Goal: Navigation & Orientation: Find specific page/section

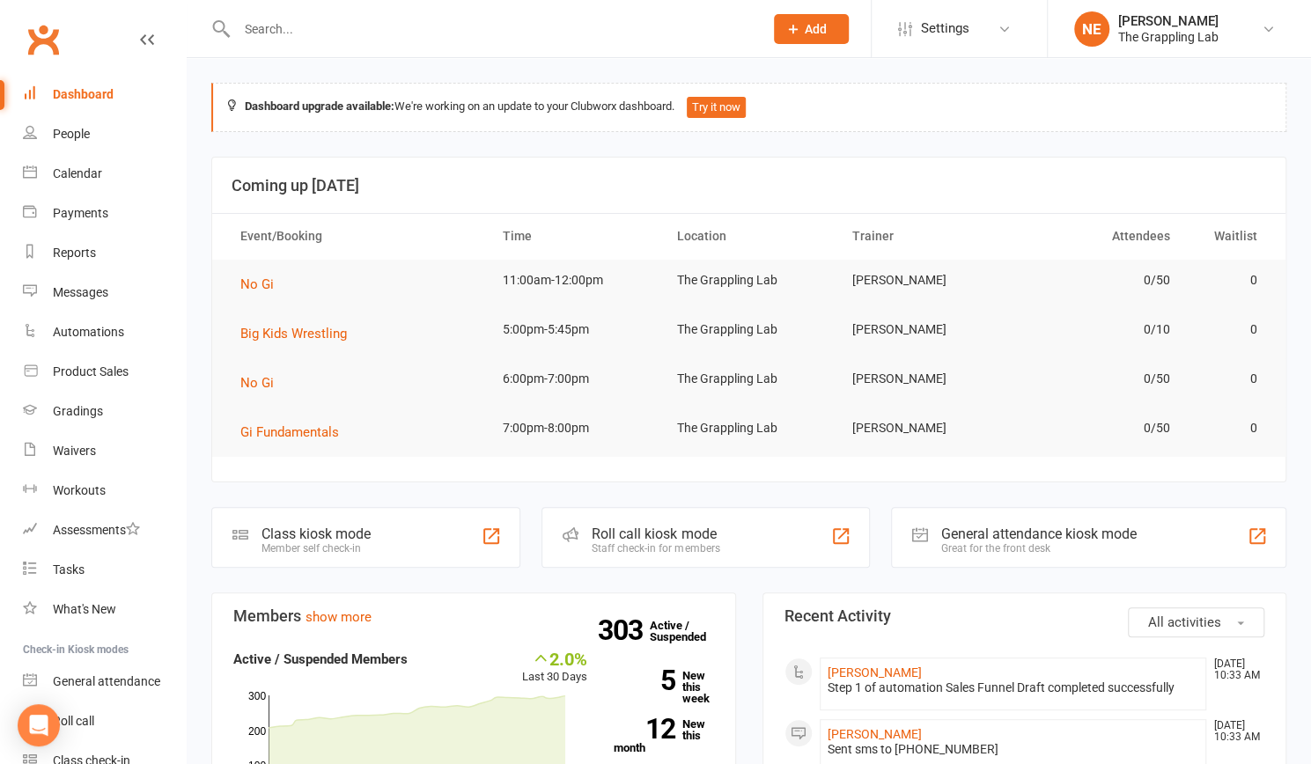
click at [70, 95] on div "Dashboard" at bounding box center [83, 94] width 61 height 14
click at [75, 95] on div "Dashboard" at bounding box center [83, 94] width 61 height 14
click at [717, 616] on link "303 Active / Suspended" at bounding box center [688, 631] width 77 height 49
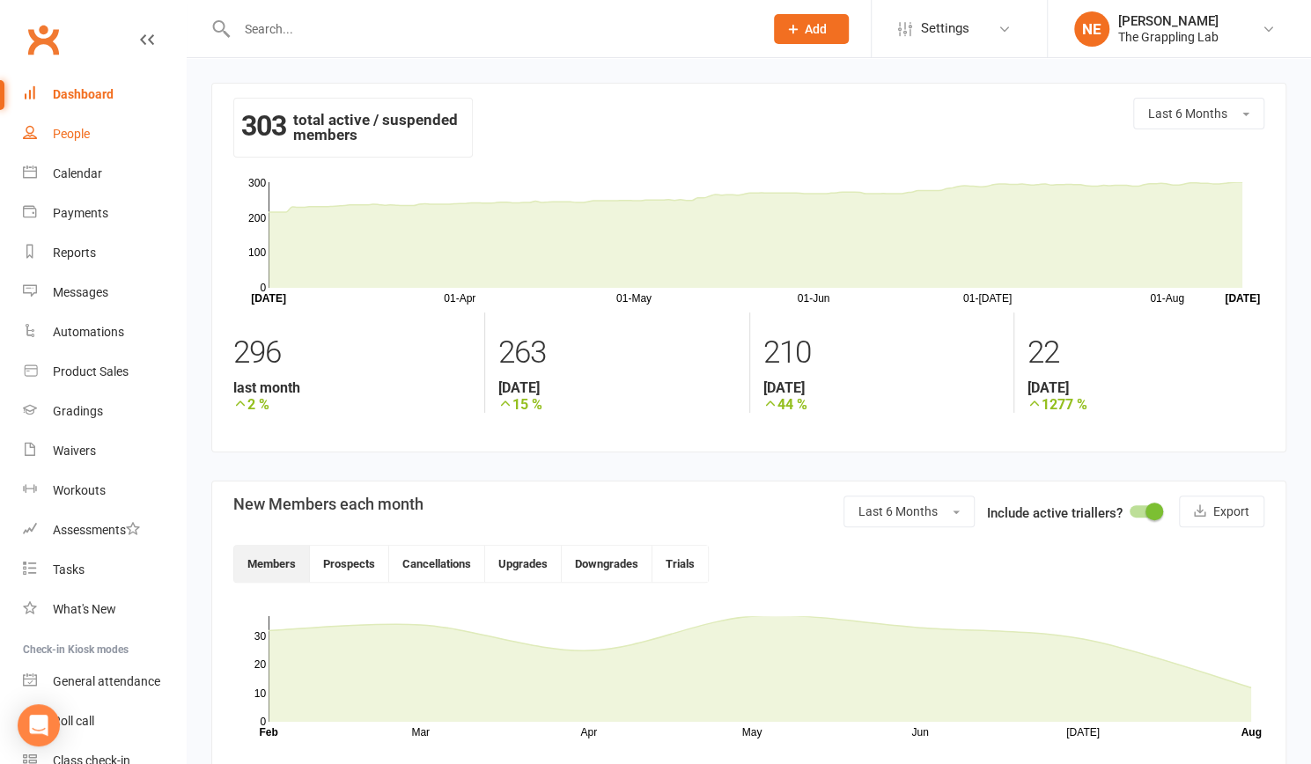
click at [64, 129] on div "People" at bounding box center [71, 134] width 37 height 14
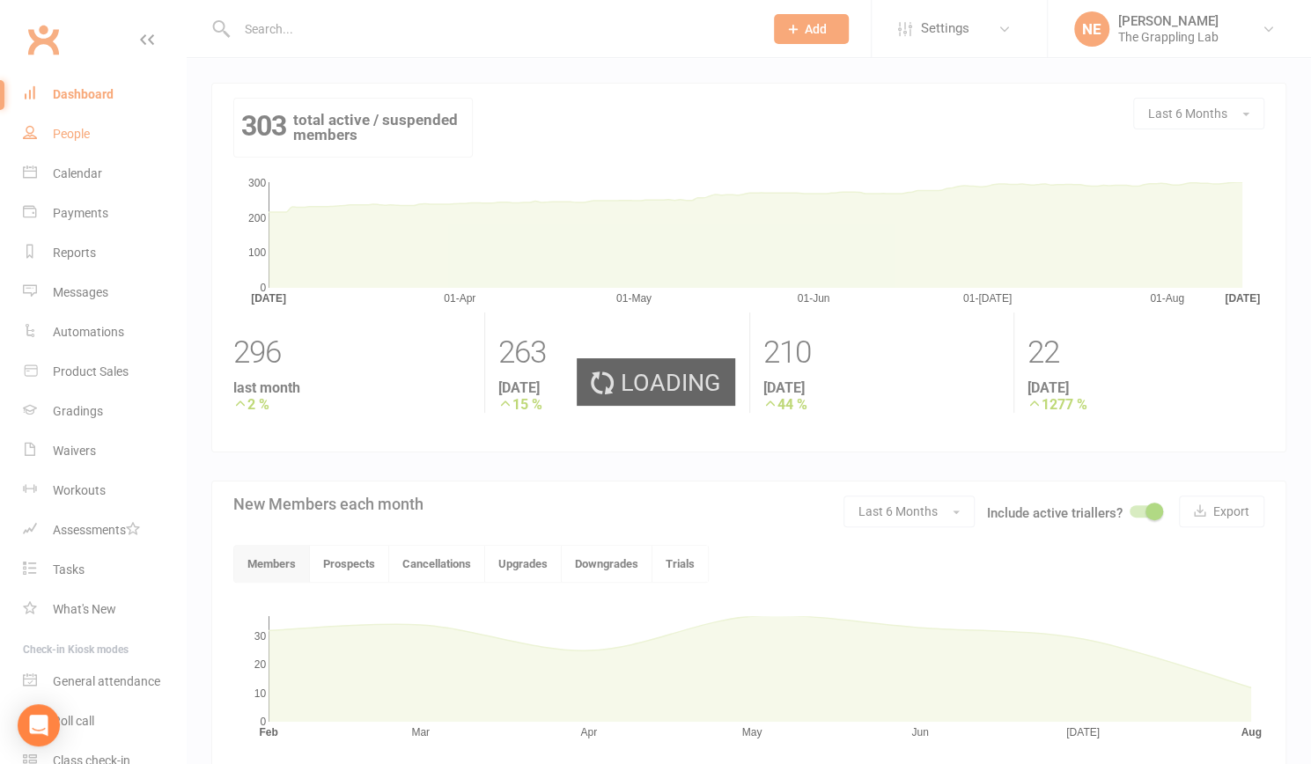
select select "100"
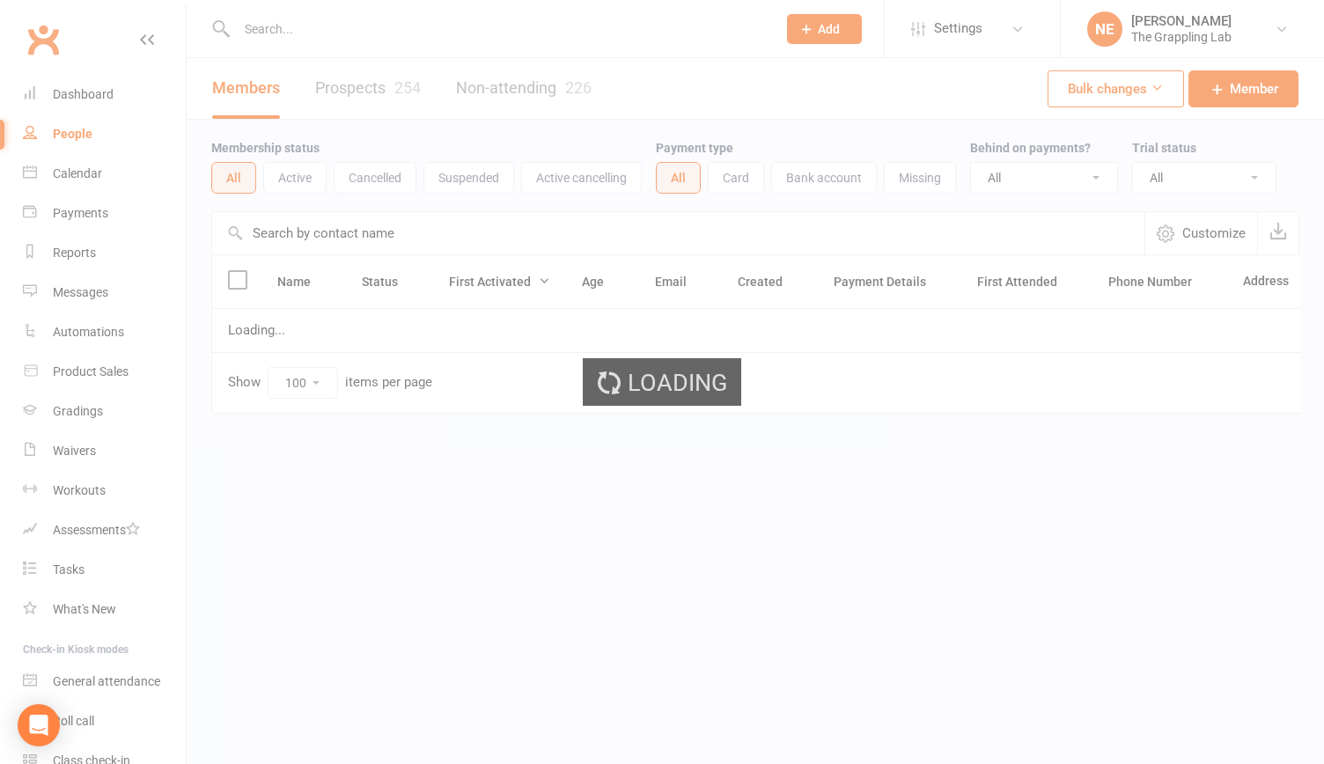
click at [379, 89] on link "Prospects 254" at bounding box center [368, 88] width 106 height 61
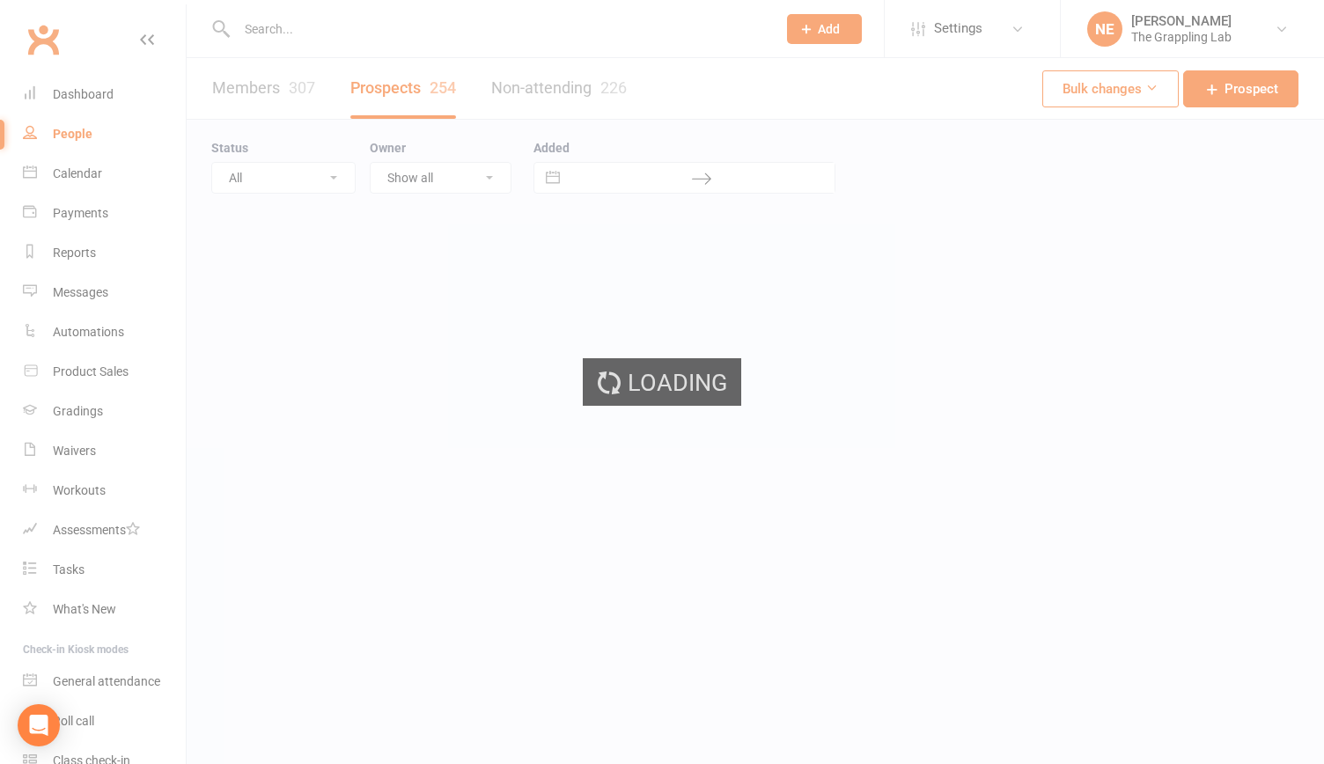
select select "100"
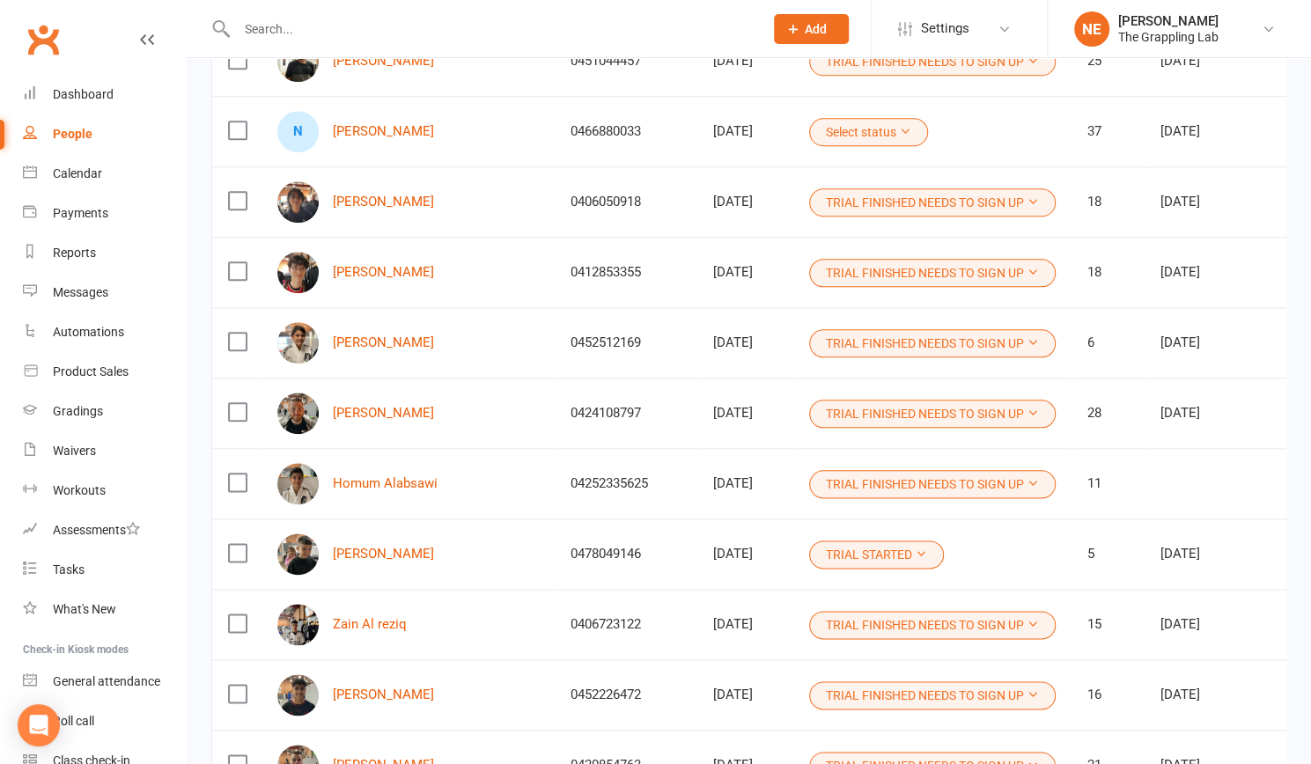
scroll to position [1002, 0]
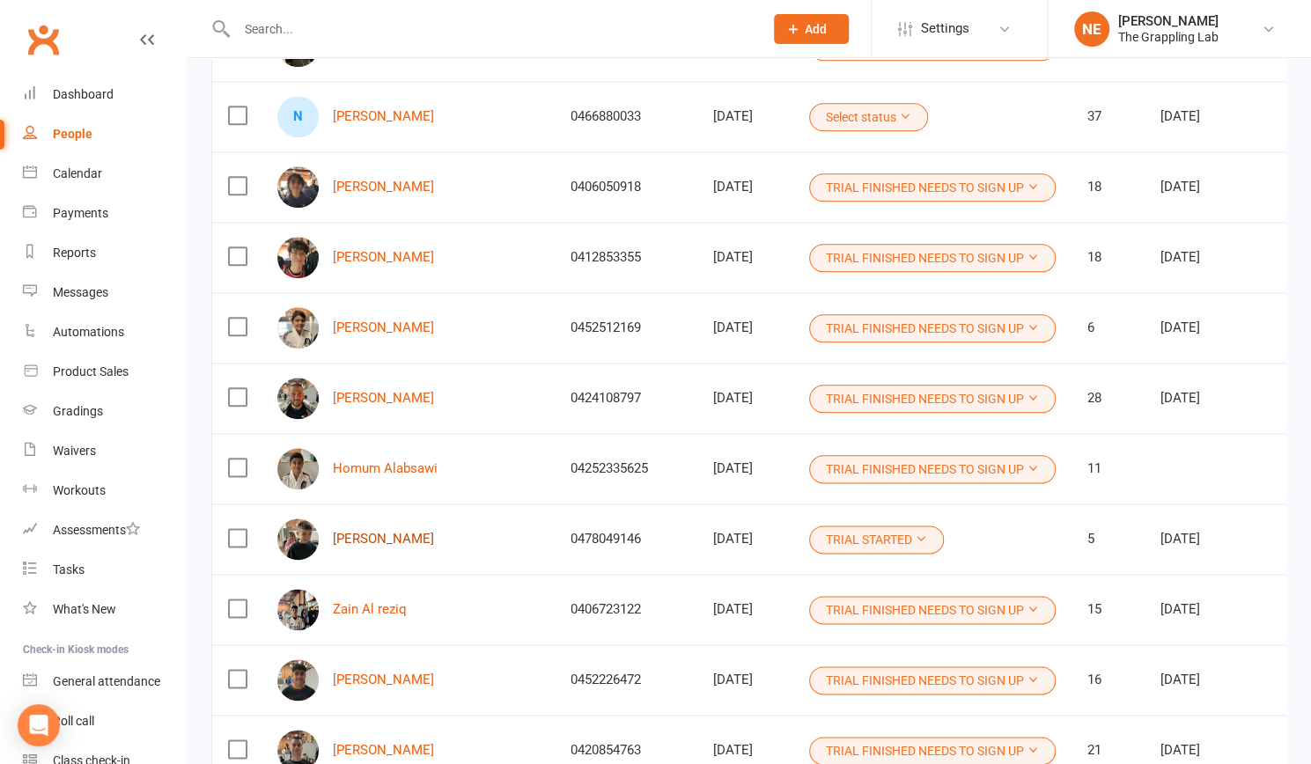
click at [356, 537] on link "[PERSON_NAME]" at bounding box center [383, 539] width 101 height 15
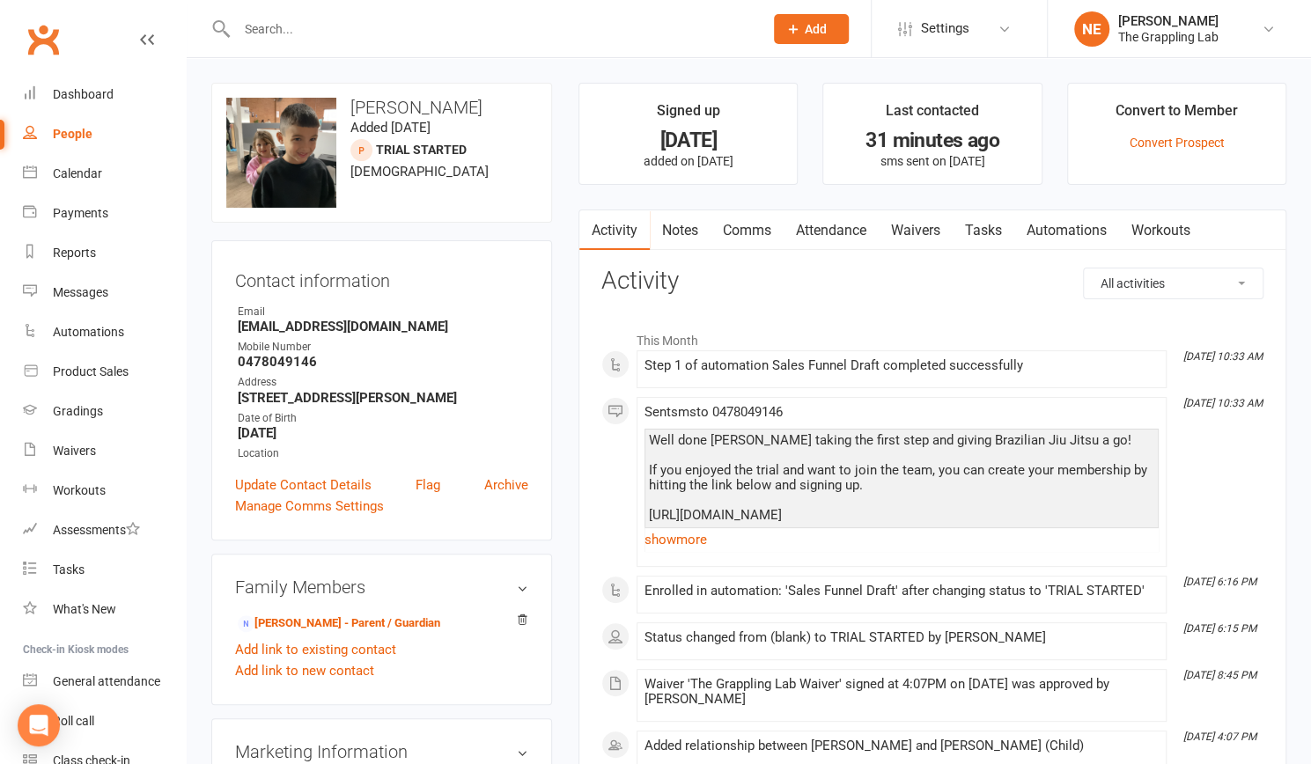
select select "100"
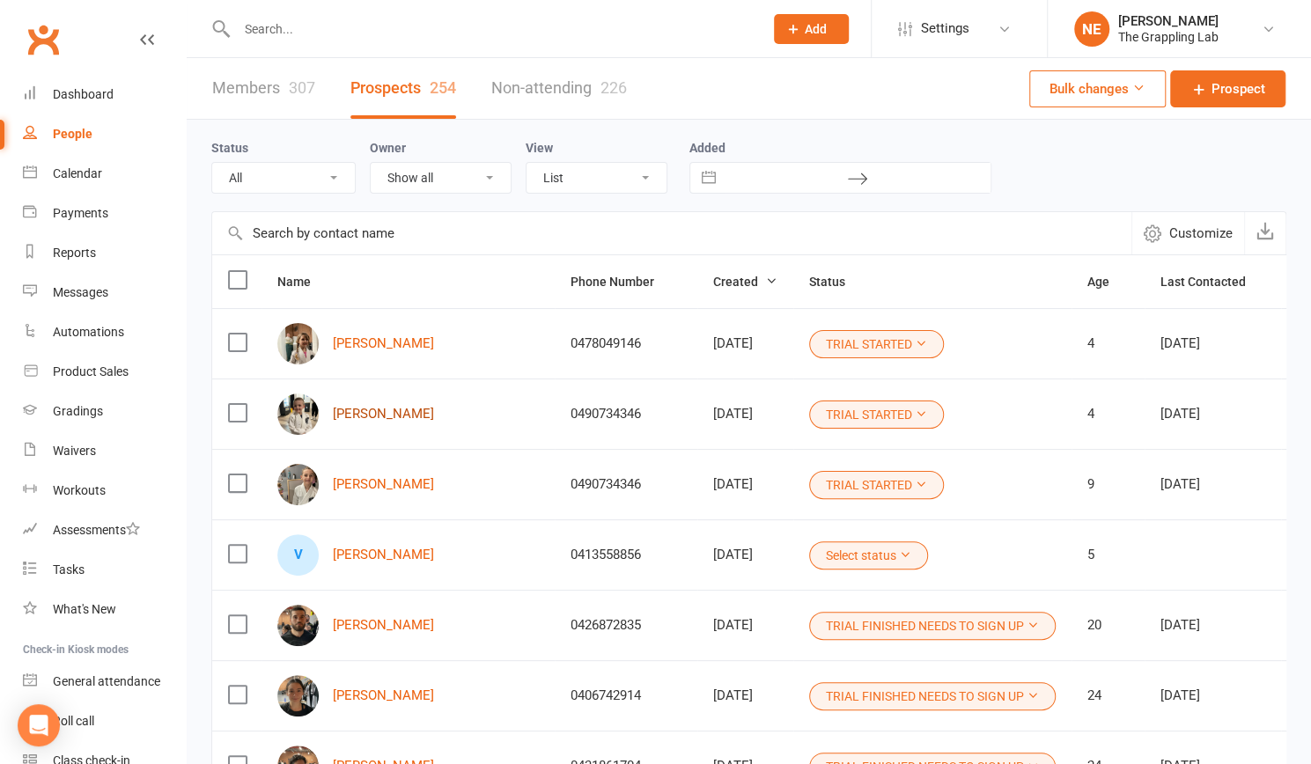
click at [382, 409] on link "[PERSON_NAME]" at bounding box center [383, 414] width 101 height 15
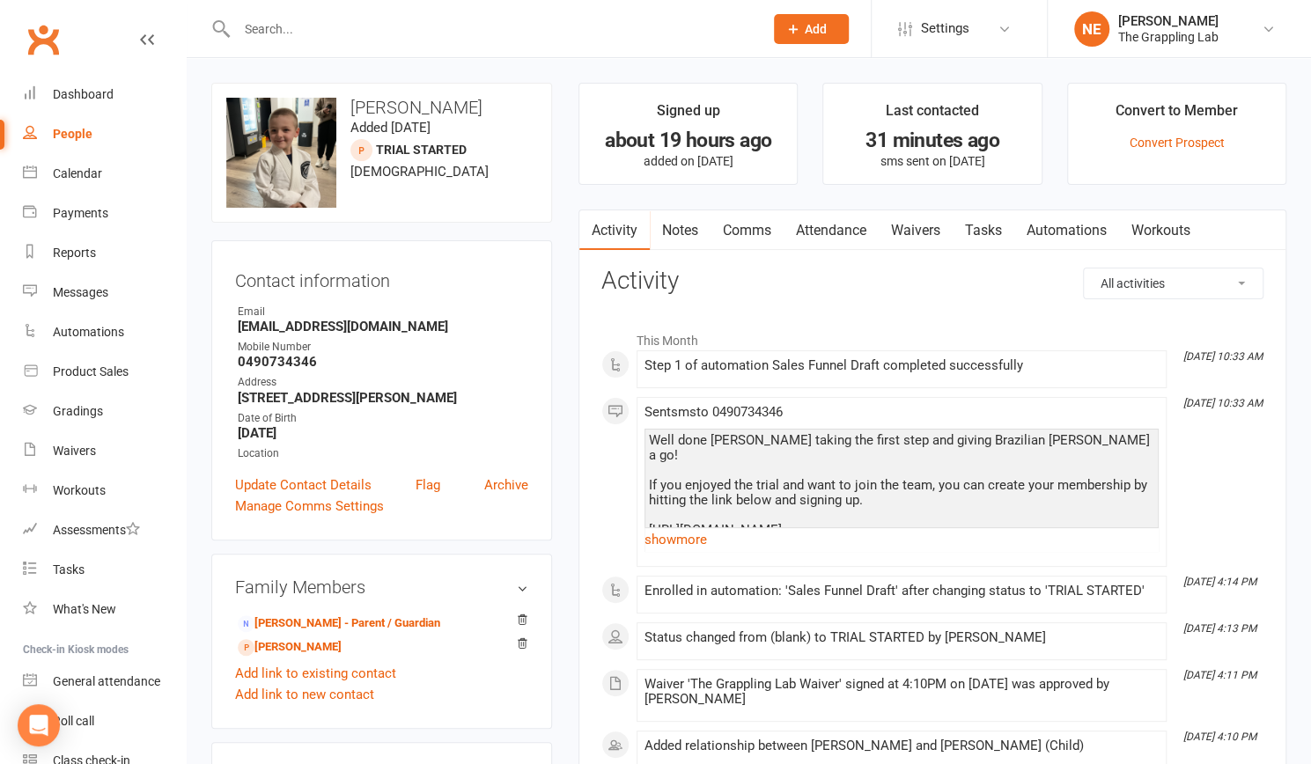
select select "100"
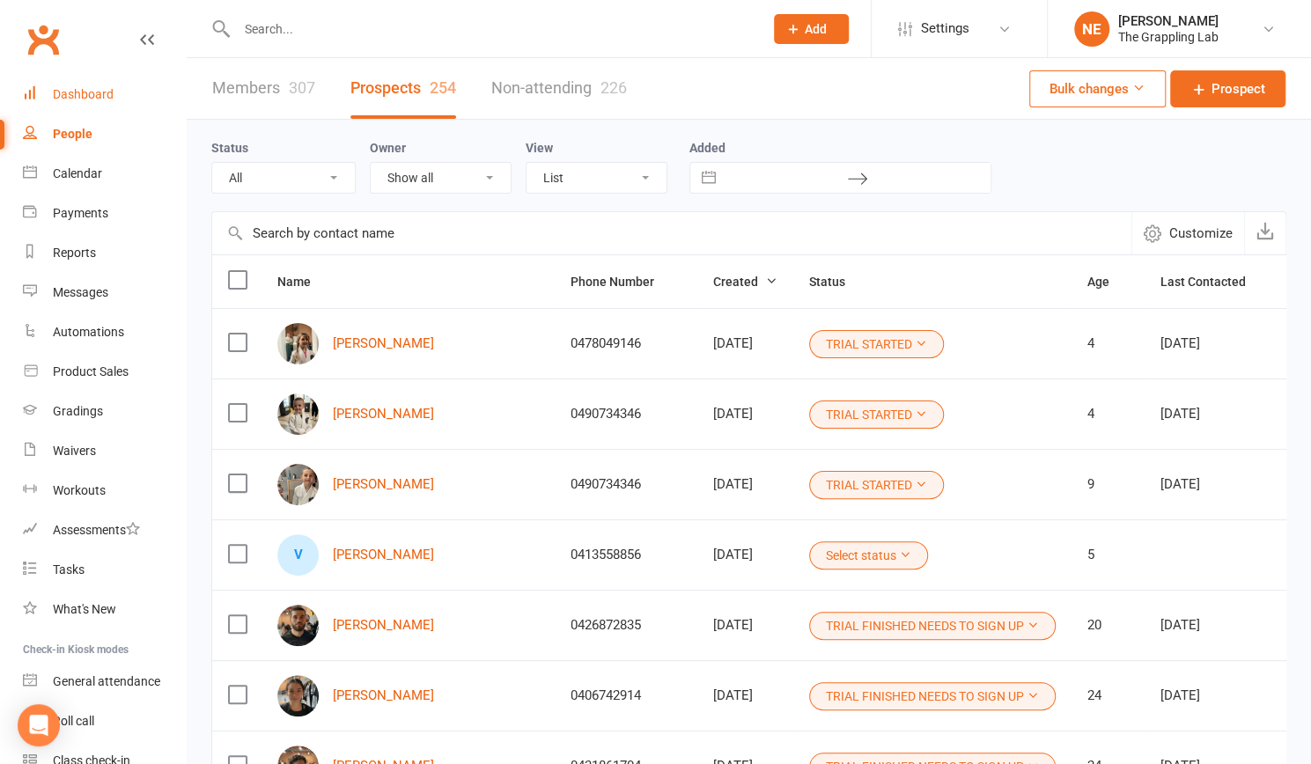
click at [61, 101] on div "Dashboard" at bounding box center [83, 94] width 61 height 14
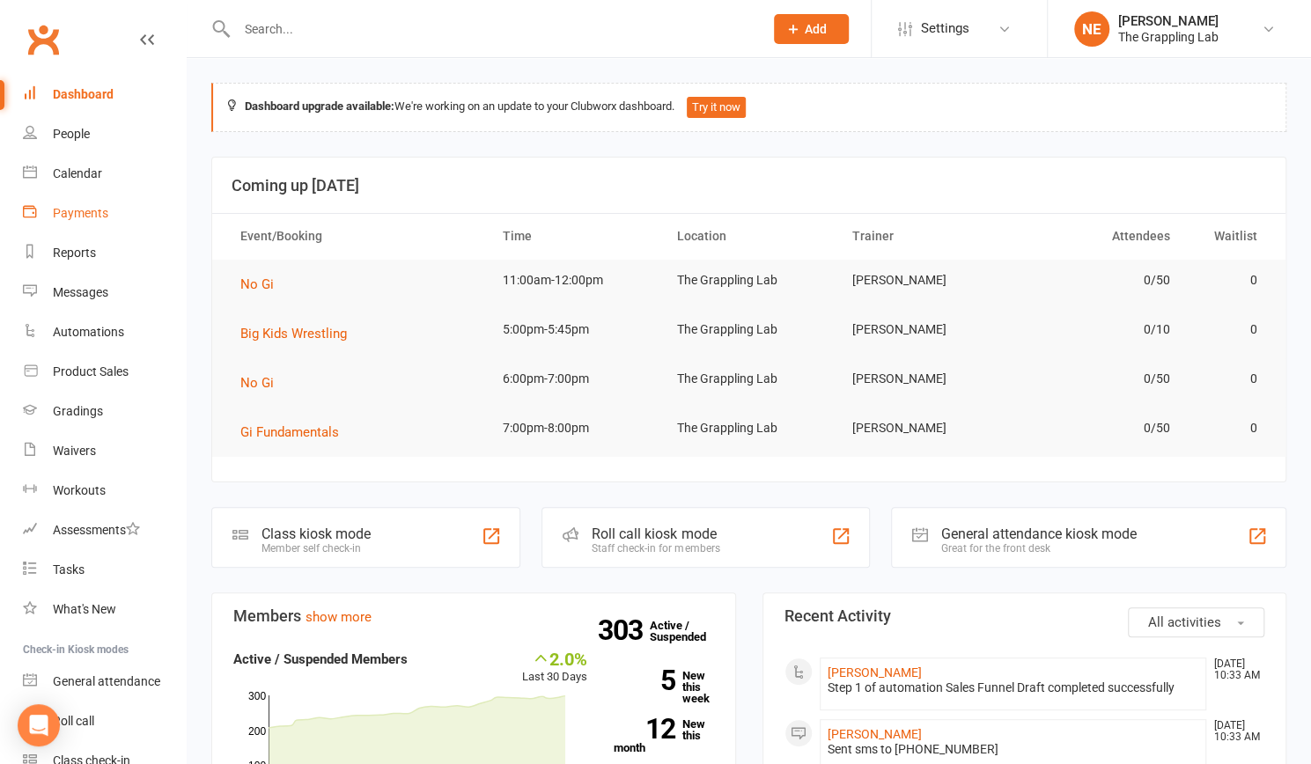
click at [60, 220] on div "Payments" at bounding box center [80, 213] width 55 height 14
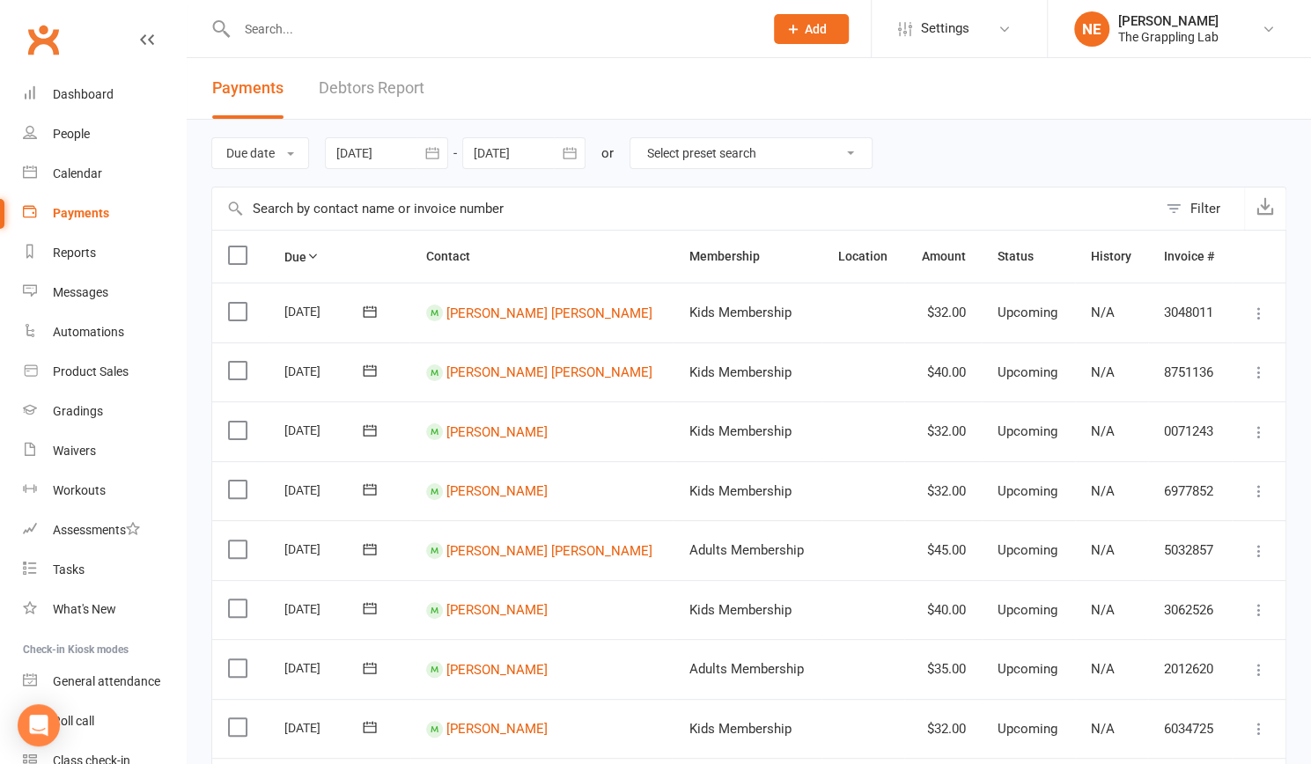
click at [375, 89] on link "Debtors Report" at bounding box center [372, 88] width 106 height 61
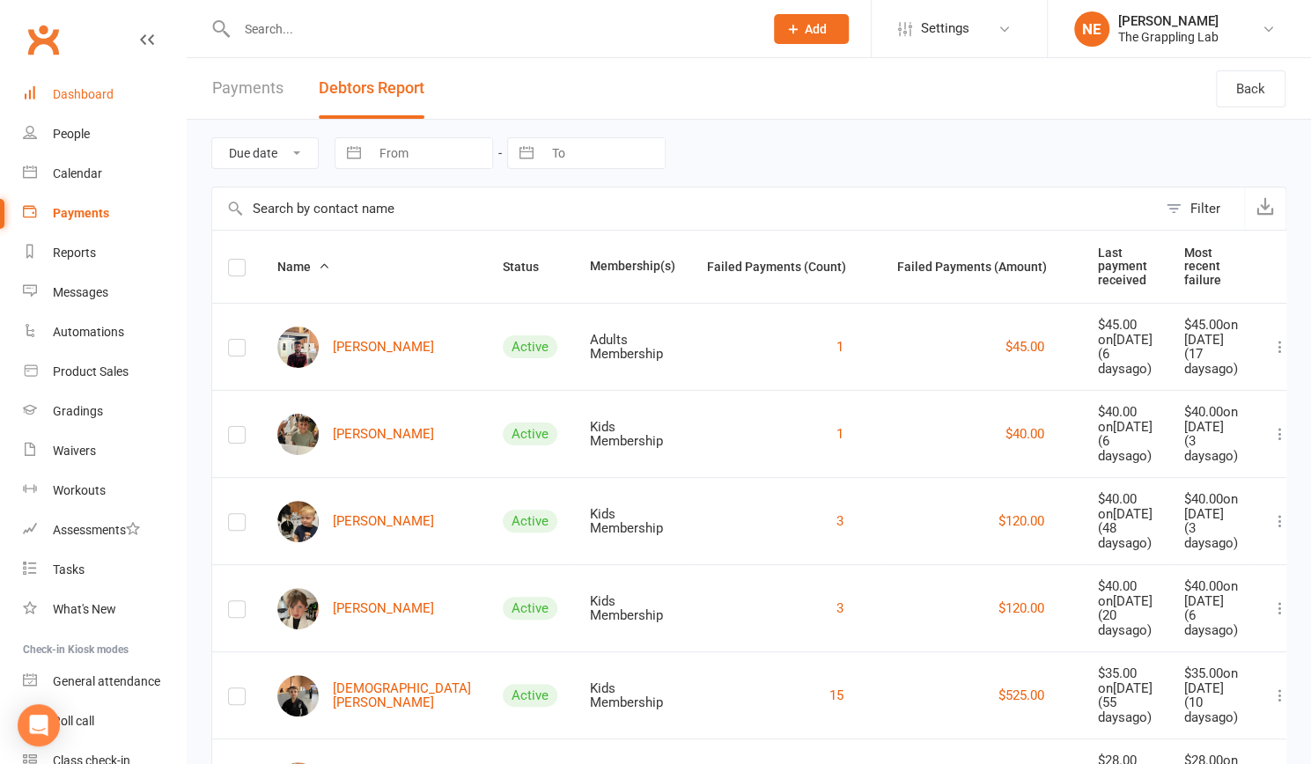
click at [85, 94] on div "Dashboard" at bounding box center [83, 94] width 61 height 14
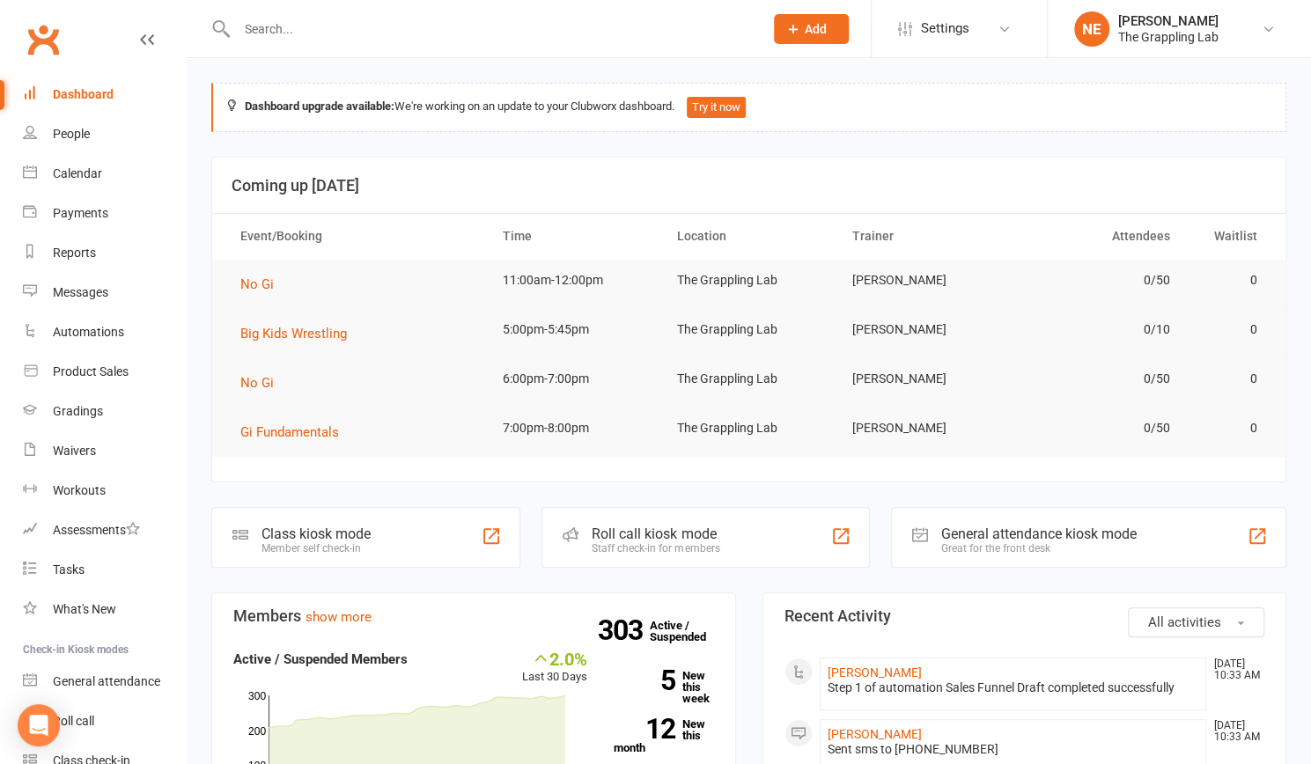
click at [68, 93] on div "Dashboard" at bounding box center [83, 94] width 61 height 14
